Goal: Task Accomplishment & Management: Use online tool/utility

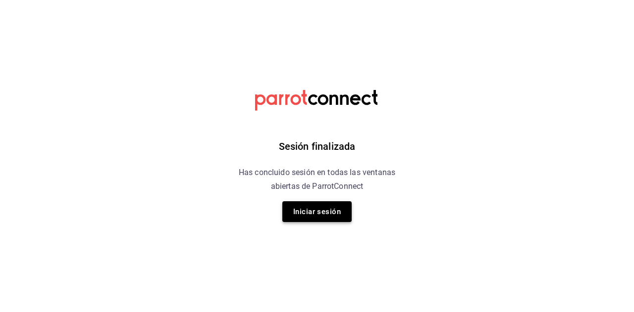
click at [324, 216] on button "Iniciar sesión" at bounding box center [316, 211] width 69 height 21
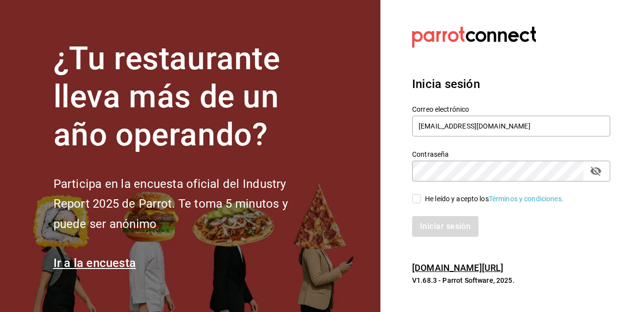
click at [419, 198] on input "He leído y acepto los Términos y condiciones." at bounding box center [416, 199] width 9 height 9
checkbox input "true"
click at [442, 228] on button "Iniciar sesión" at bounding box center [445, 226] width 67 height 21
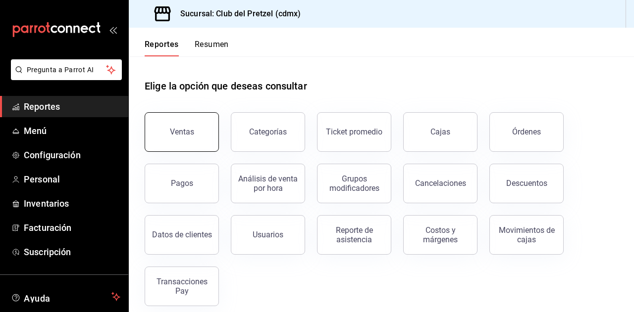
click at [190, 146] on button "Ventas" at bounding box center [182, 132] width 74 height 40
